Goal: Transaction & Acquisition: Purchase product/service

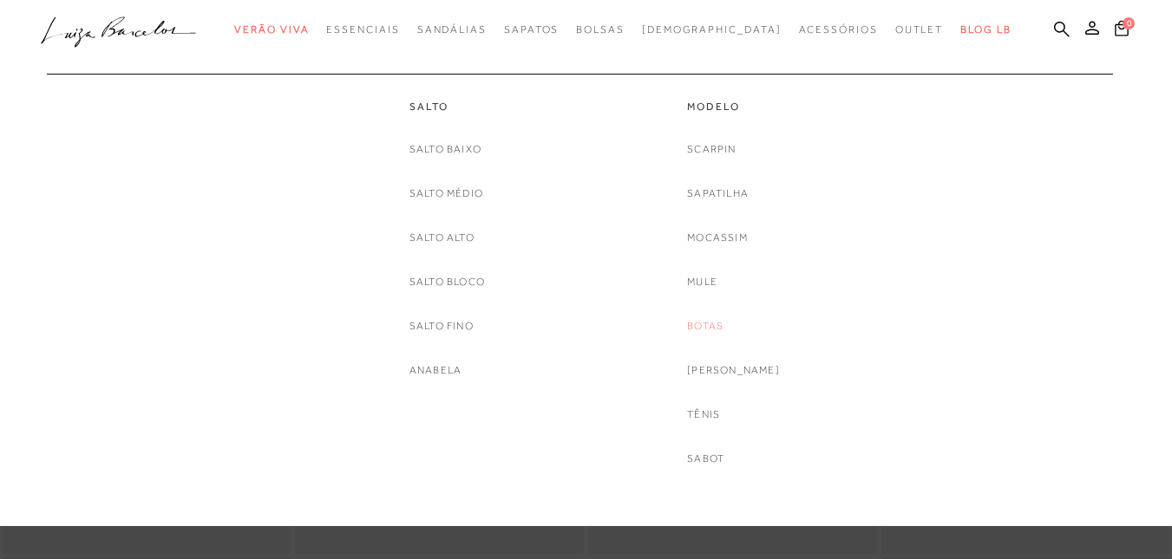
click at [723, 327] on link "Botas" at bounding box center [705, 326] width 36 height 18
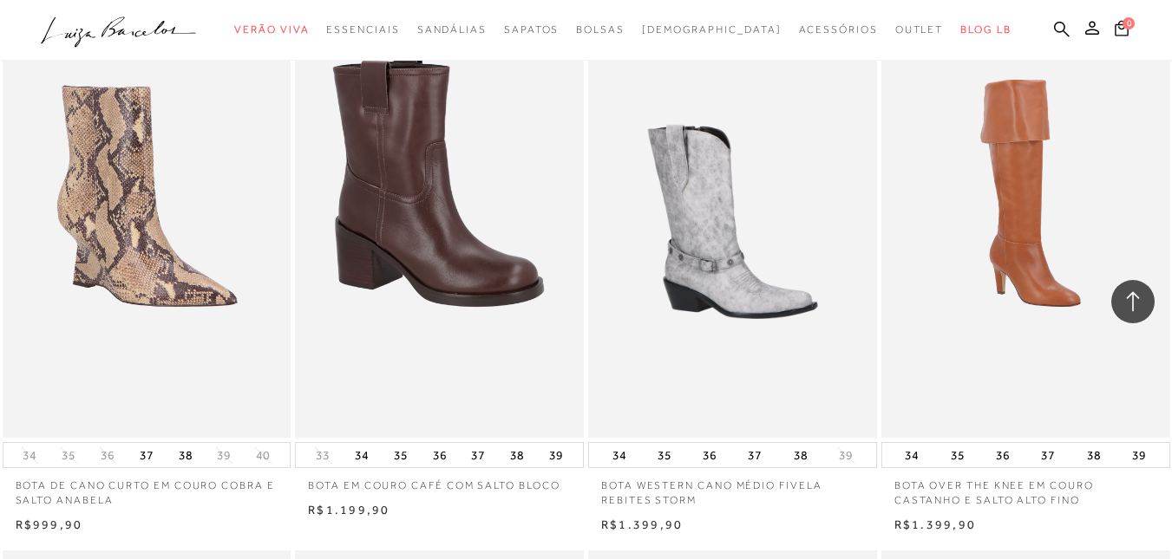
scroll to position [1205, 0]
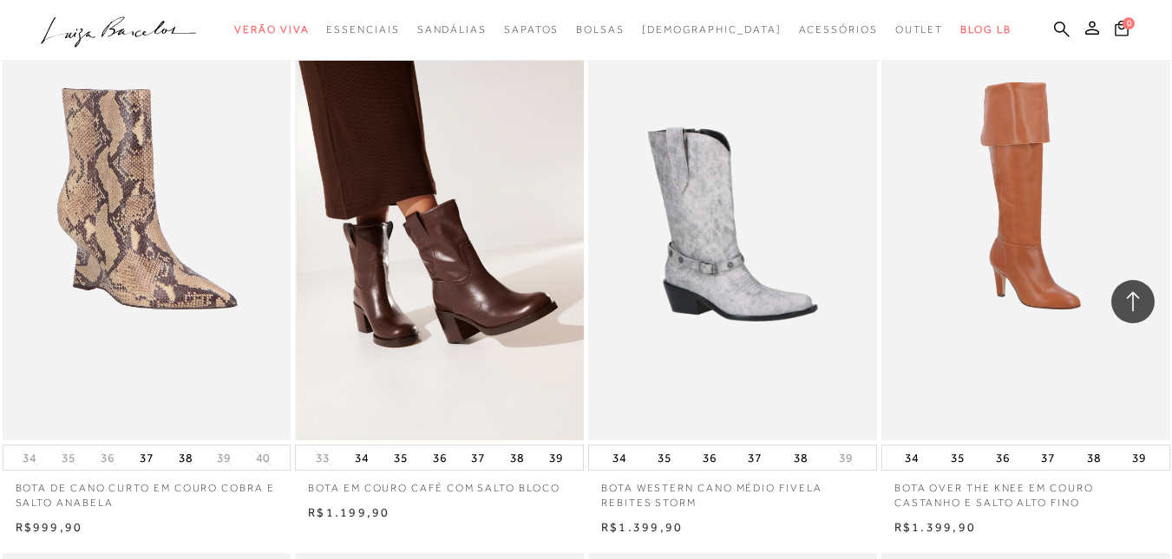
click at [316, 218] on img at bounding box center [440, 224] width 287 height 433
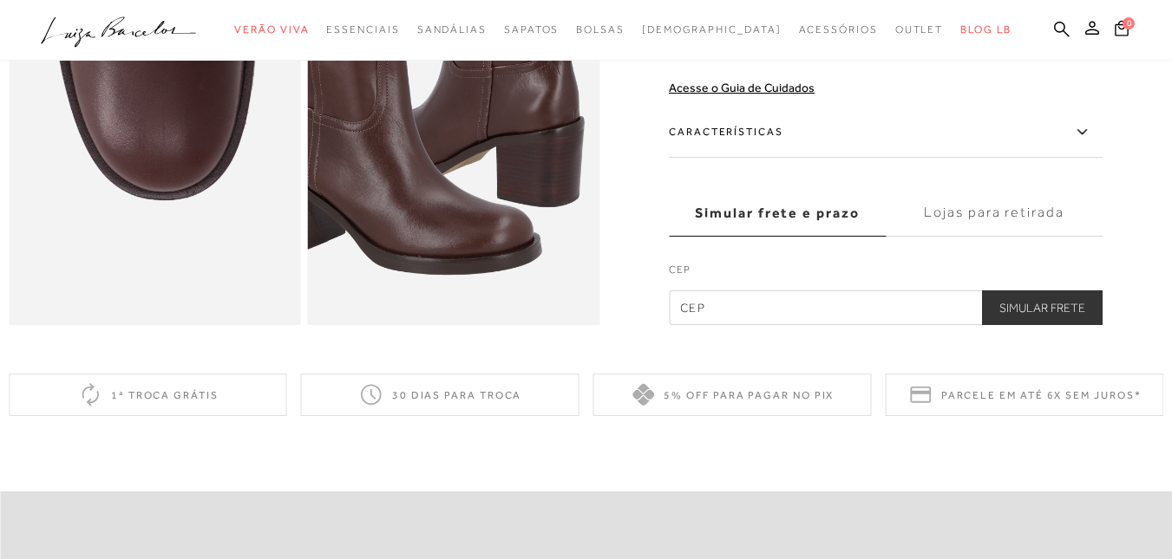
scroll to position [976, 0]
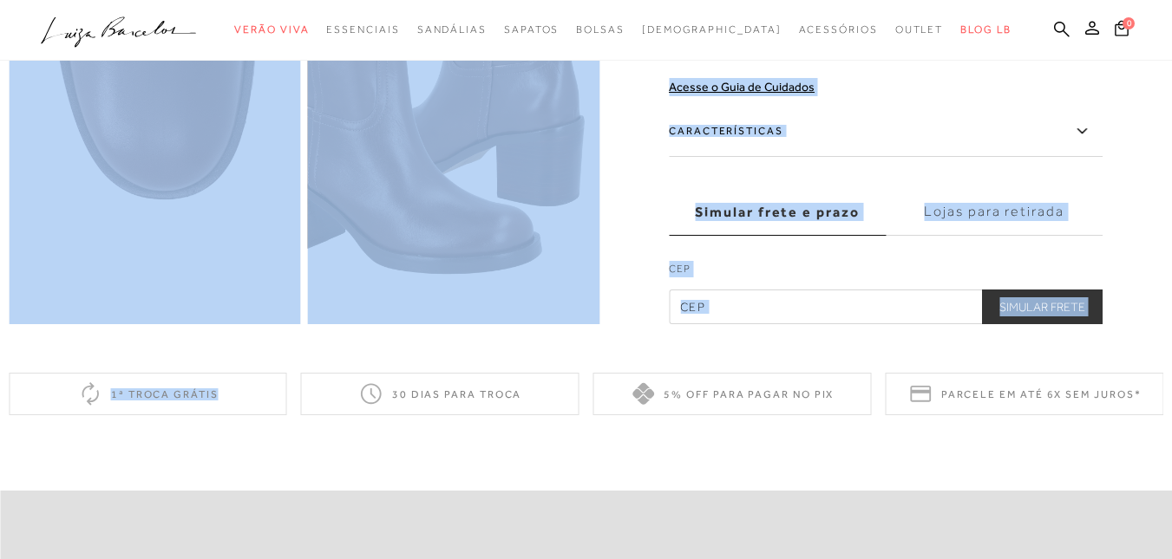
drag, startPoint x: 0, startPoint y: 267, endPoint x: 390, endPoint y: 362, distance: 401.5
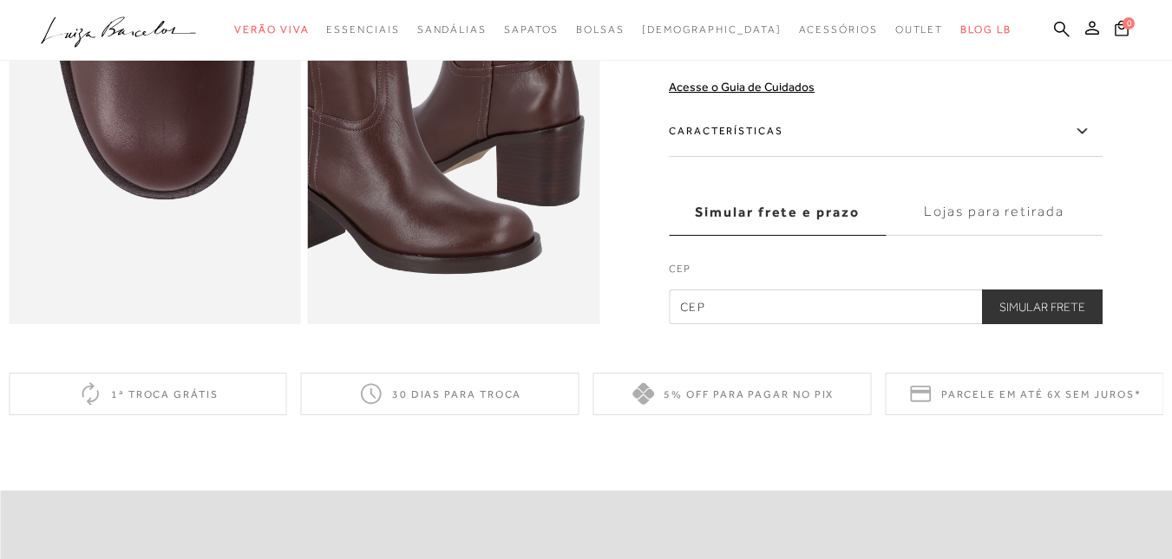
click at [1086, 142] on icon at bounding box center [1081, 132] width 21 height 22
click at [0, 0] on input "Características" at bounding box center [0, 0] width 0 height 0
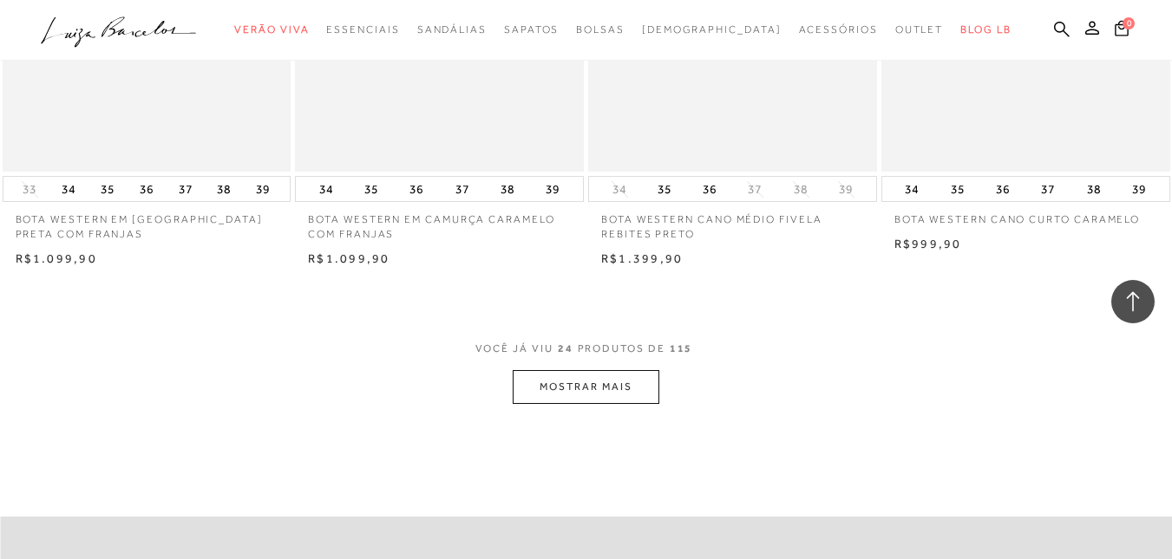
scroll to position [3119, 0]
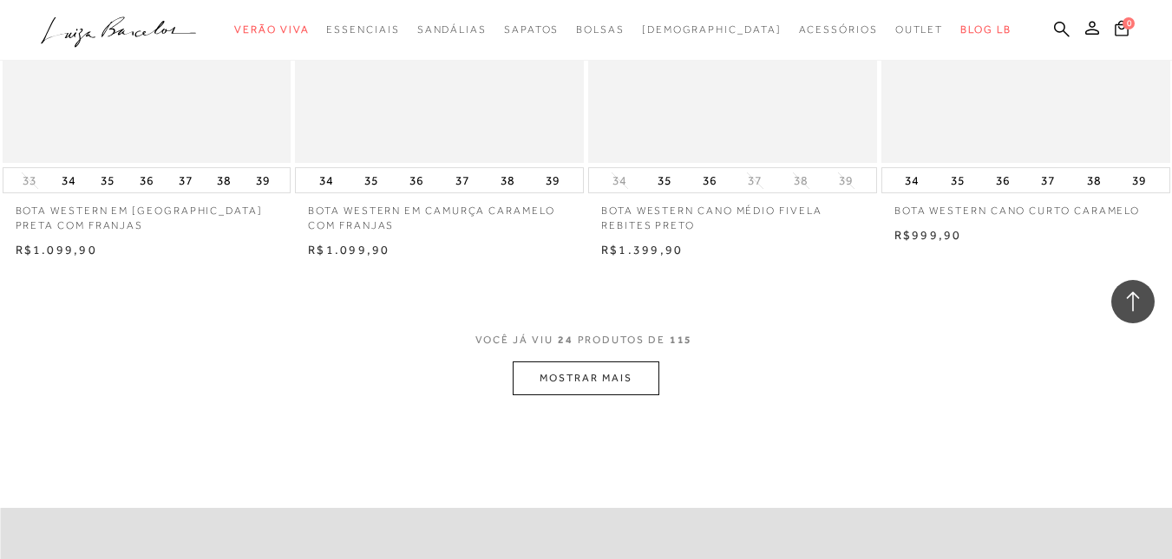
click at [550, 379] on button "MOSTRAR MAIS" at bounding box center [586, 379] width 146 height 34
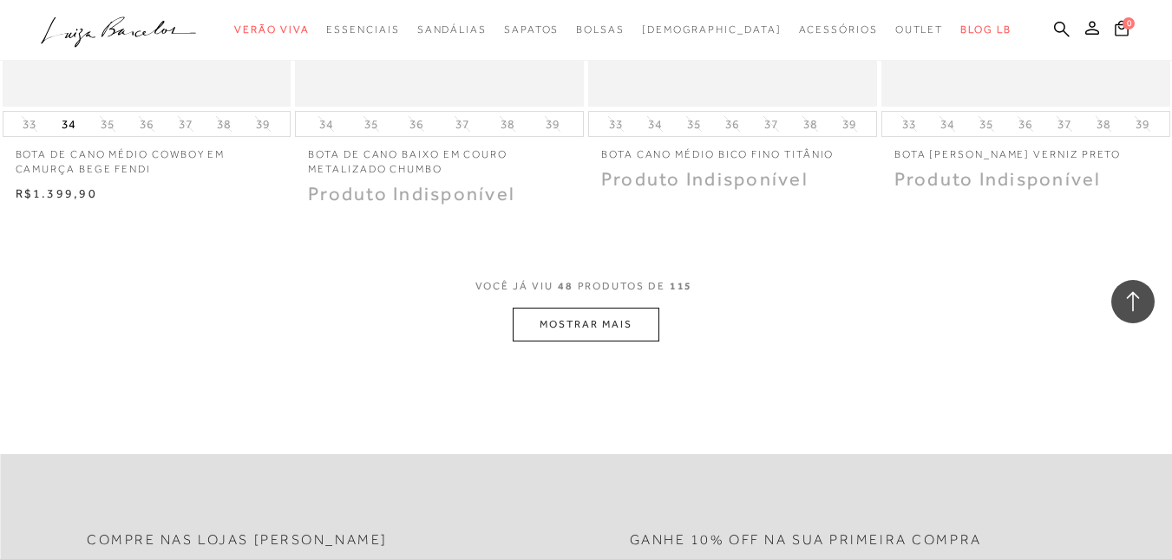
scroll to position [6451, 0]
click at [571, 319] on button "MOSTRAR MAIS" at bounding box center [586, 324] width 146 height 34
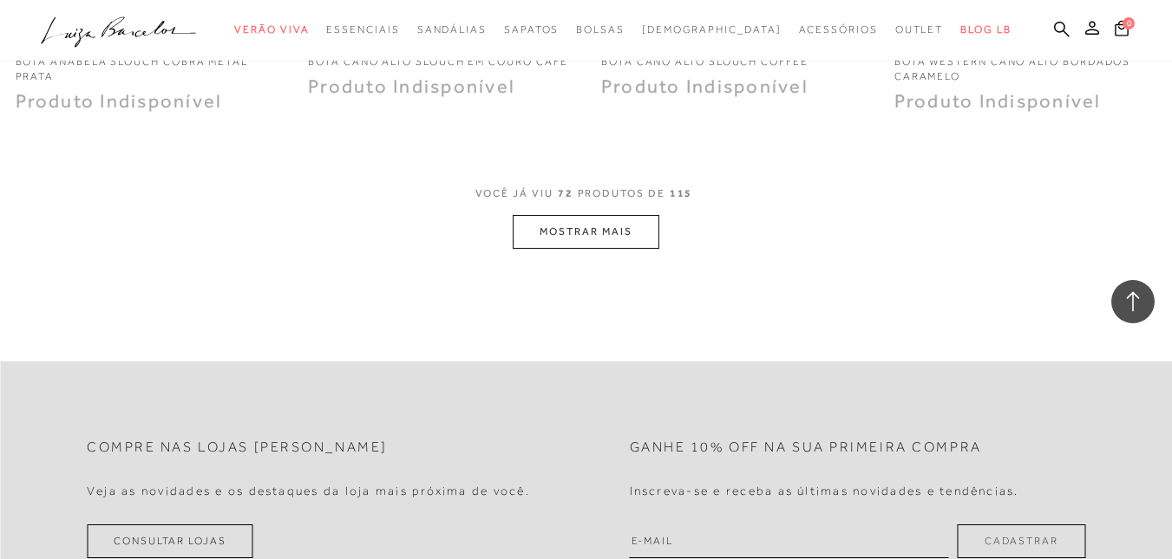
scroll to position [9834, 0]
click at [592, 225] on button "MOSTRAR MAIS" at bounding box center [586, 231] width 146 height 34
